Goal: Task Accomplishment & Management: Use online tool/utility

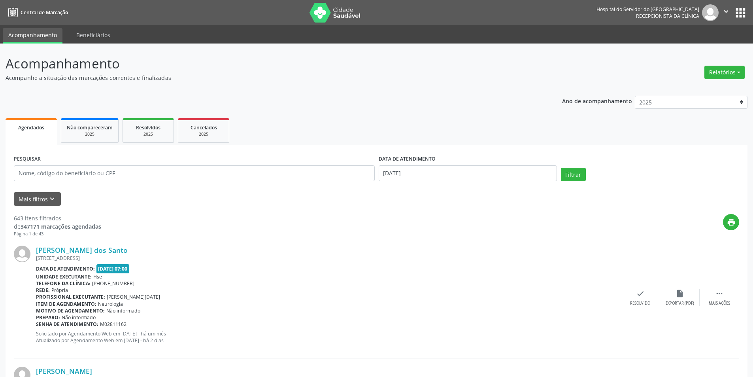
drag, startPoint x: 722, startPoint y: 70, endPoint x: 715, endPoint y: 80, distance: 11.9
click at [719, 77] on button "Relatórios" at bounding box center [724, 72] width 40 height 13
click at [687, 86] on link "Agendamentos" at bounding box center [702, 89] width 85 height 11
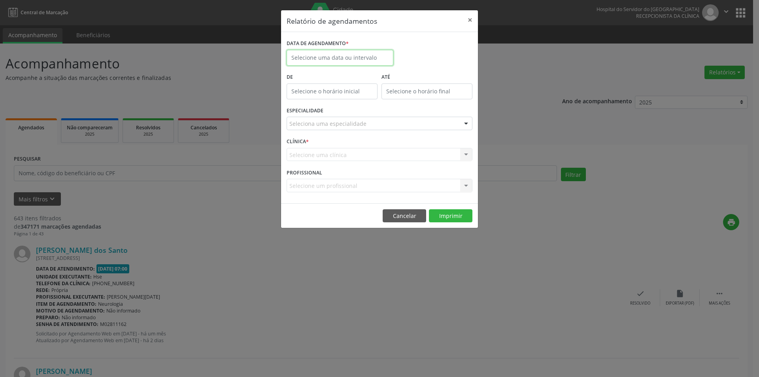
click at [342, 60] on body "Central de Marcação Hospital do Servidor do [GEOGRAPHIC_DATA] Recepcionista da …" at bounding box center [379, 188] width 759 height 377
click at [330, 163] on span "26" at bounding box center [329, 162] width 15 height 15
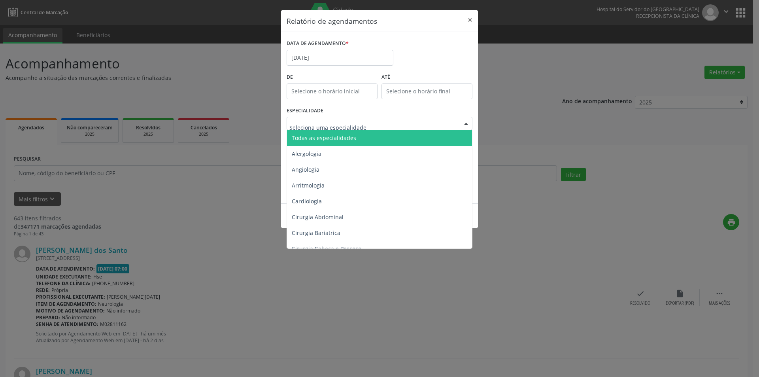
click at [316, 133] on span "Todas as especialidades" at bounding box center [380, 138] width 186 height 16
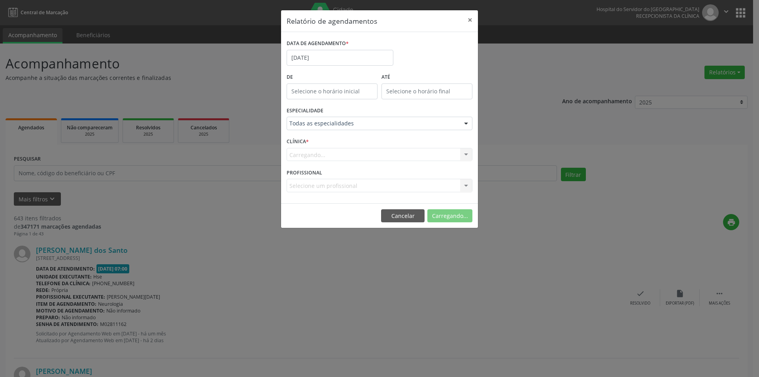
click at [322, 154] on div "Carregando... Nenhum resultado encontrado para: " " Não há nenhuma opção para s…" at bounding box center [380, 154] width 186 height 13
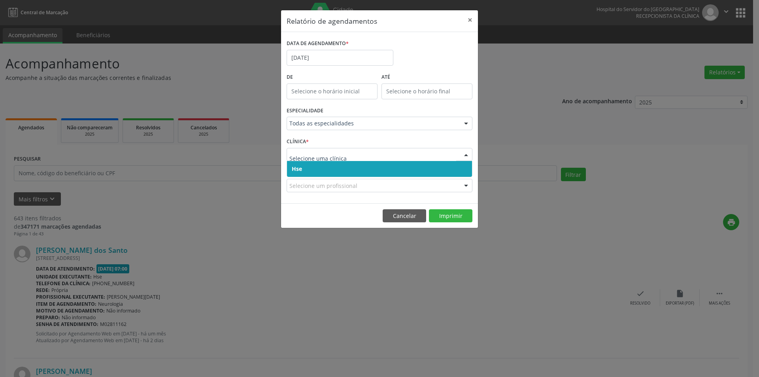
click at [327, 165] on span "Hse" at bounding box center [379, 169] width 185 height 16
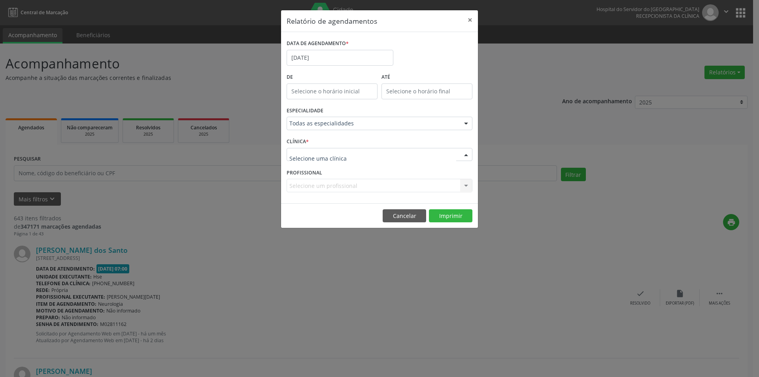
click at [332, 160] on div at bounding box center [380, 154] width 186 height 13
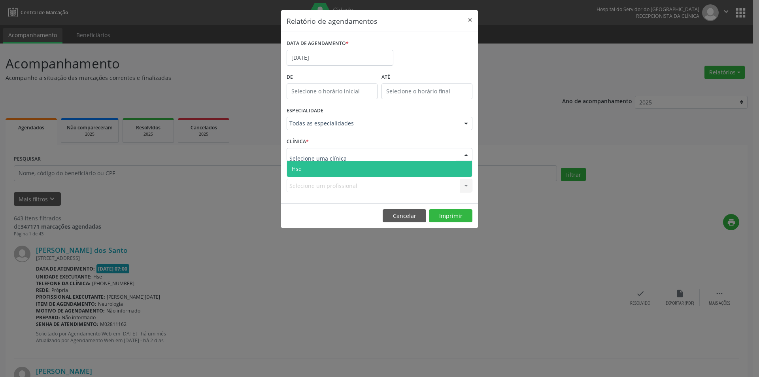
click at [330, 168] on span "Hse" at bounding box center [379, 169] width 185 height 16
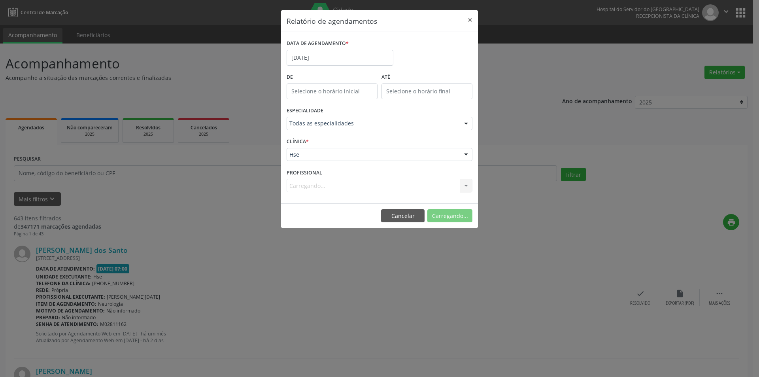
click at [324, 187] on div "Carregando... Nenhum resultado encontrado para: " " Não há nenhuma opção para s…" at bounding box center [380, 185] width 186 height 13
click at [311, 185] on div "Carregando... Nenhum resultado encontrado para: " " Não há nenhuma opção para s…" at bounding box center [380, 185] width 186 height 13
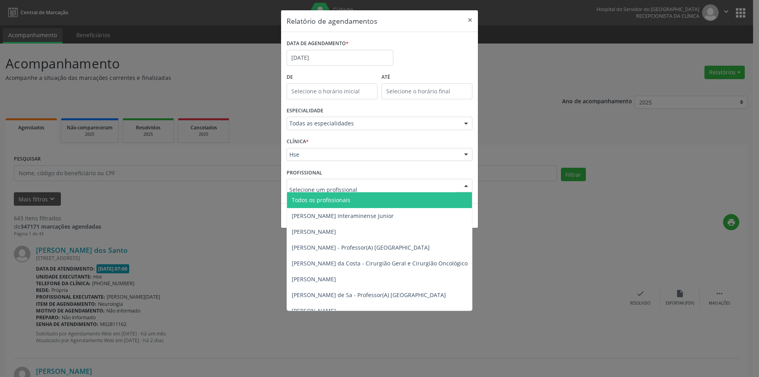
click at [319, 198] on span "Todos os profissionais" at bounding box center [321, 200] width 59 height 8
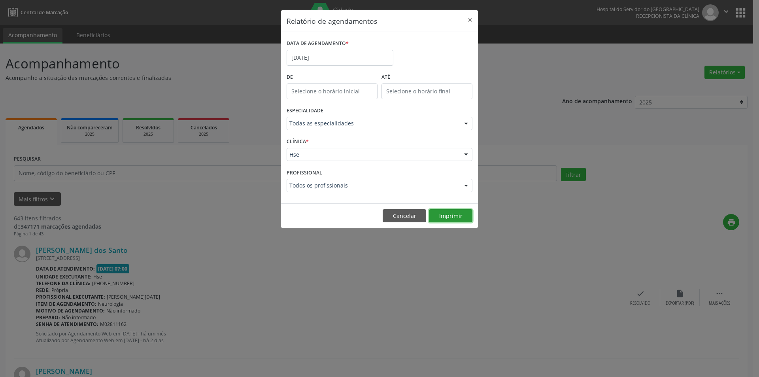
click at [438, 212] on button "Imprimir" at bounding box center [450, 215] width 43 height 13
